Goal: Find specific page/section: Find specific page/section

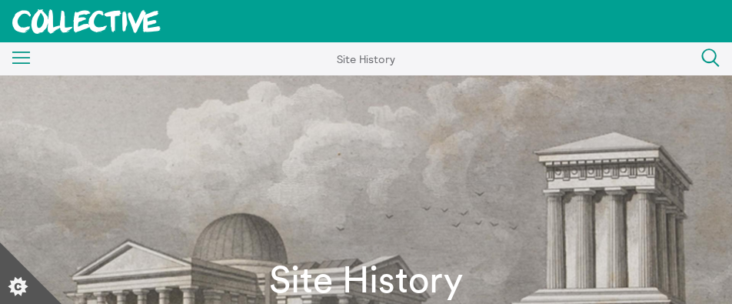
click at [0, 0] on link "Staff and trustees" at bounding box center [0, 0] width 0 height 0
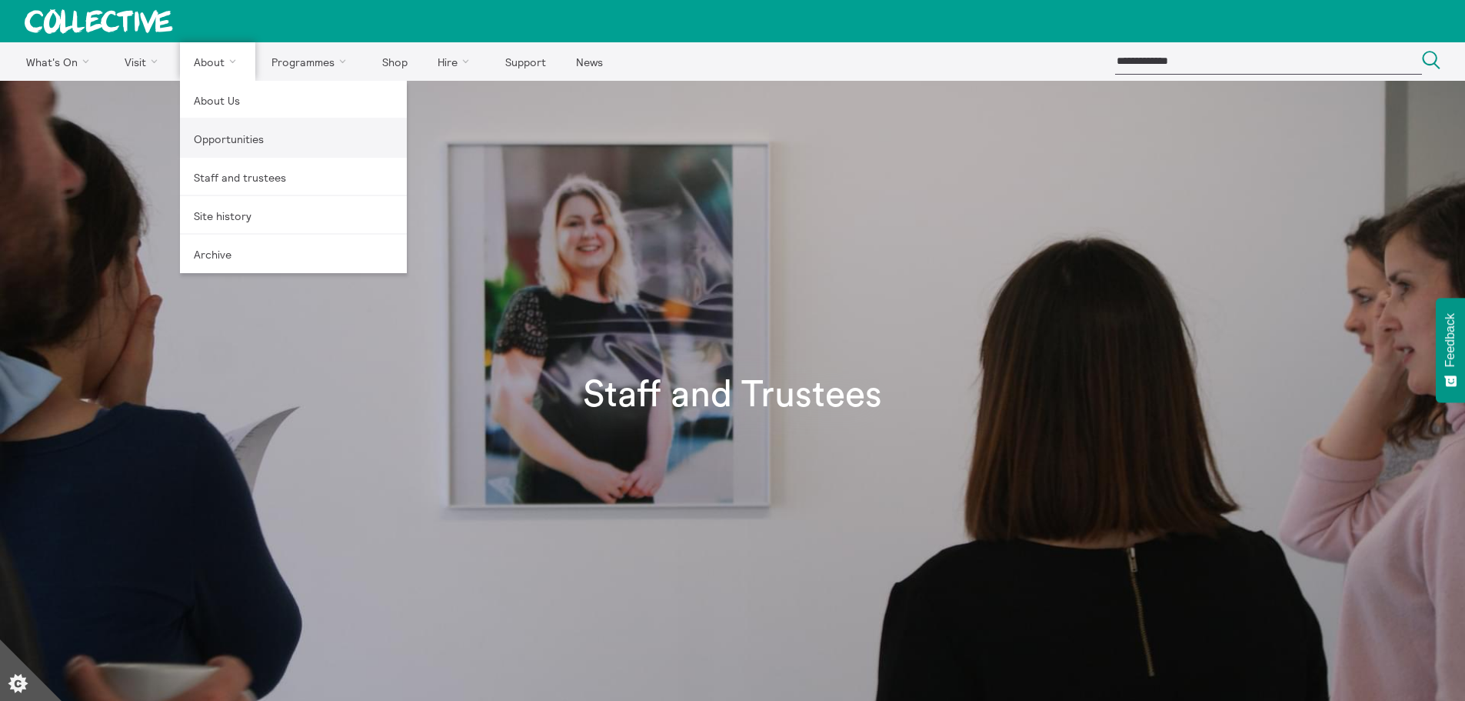
click at [209, 143] on link "Opportunities" at bounding box center [293, 138] width 227 height 38
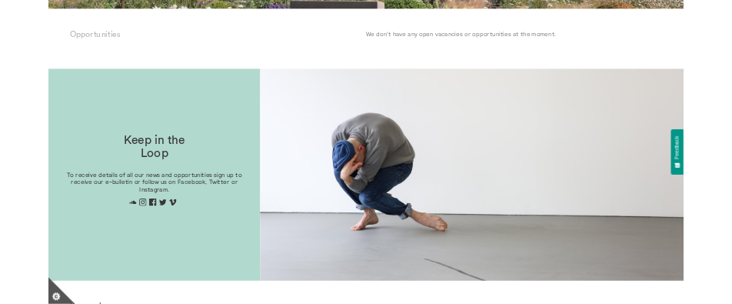
scroll to position [305, 0]
